Goal: Navigation & Orientation: Find specific page/section

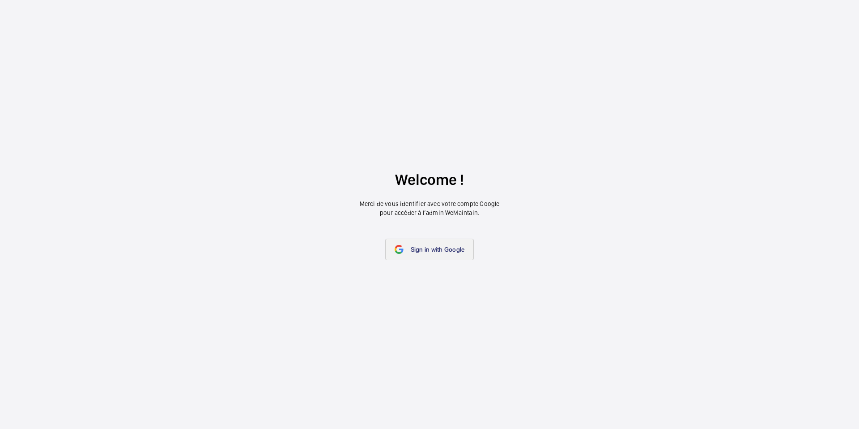
click at [427, 248] on span "Sign in with Google" at bounding box center [438, 249] width 54 height 7
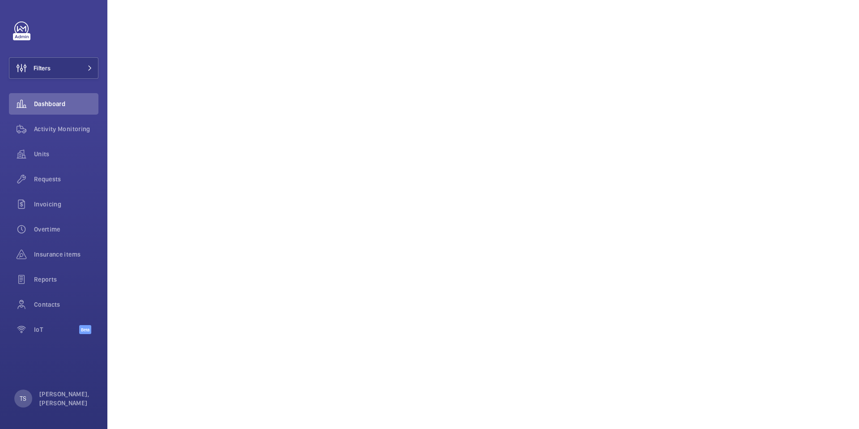
scroll to position [1280, 0]
click at [61, 329] on span "IoT" at bounding box center [56, 329] width 45 height 9
click at [50, 114] on div "Dashboard" at bounding box center [54, 103] width 90 height 21
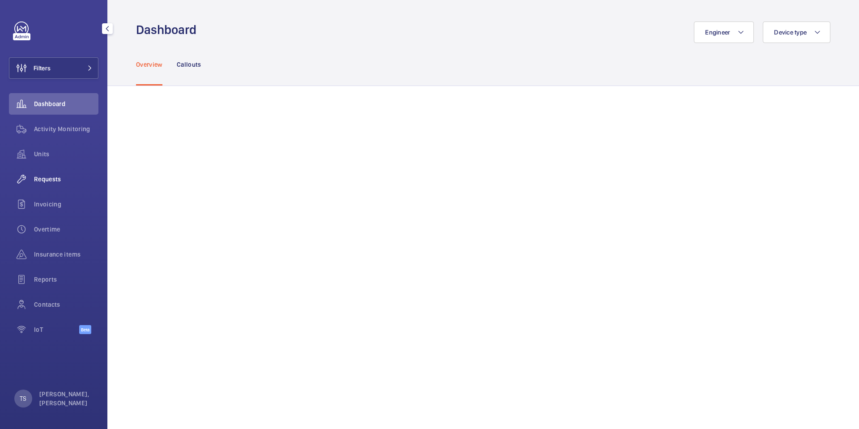
click at [65, 176] on span "Requests" at bounding box center [66, 179] width 64 height 9
